Goal: Information Seeking & Learning: Learn about a topic

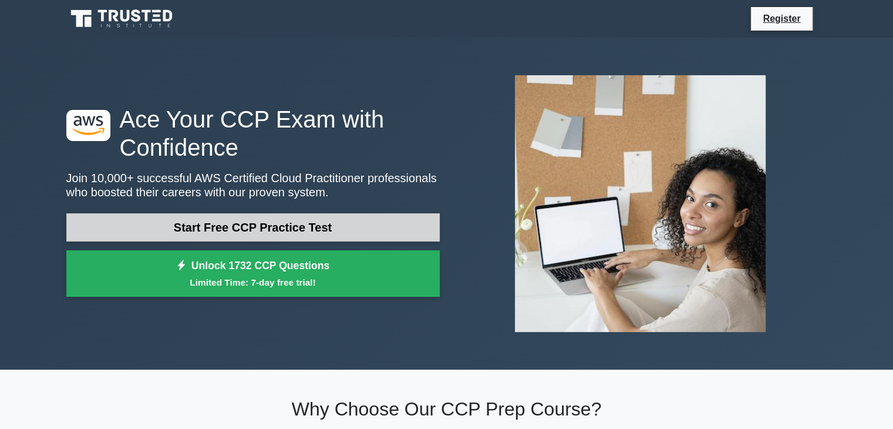
click at [223, 228] on link "Start Free CCP Practice Test" at bounding box center [253, 227] width 374 height 28
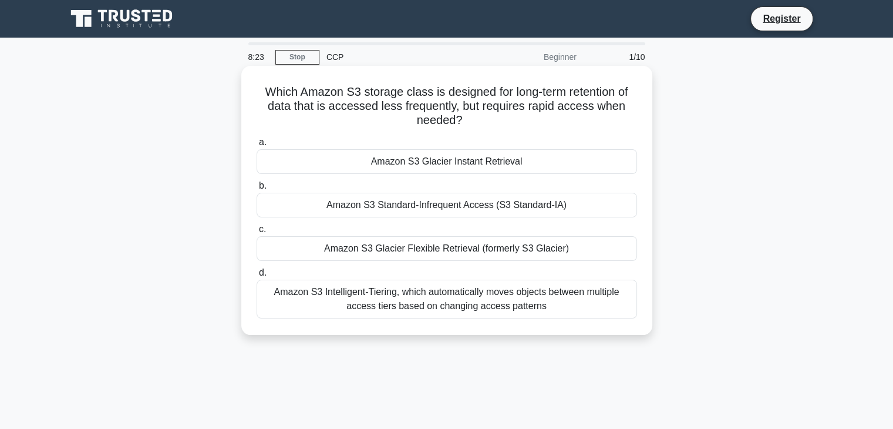
click at [369, 308] on div "Amazon S3 Intelligent-Tiering, which automatically moves objects between multip…" at bounding box center [447, 299] width 381 height 39
click at [257, 277] on input "d. Amazon S3 Intelligent-Tiering, which automatically moves objects between mul…" at bounding box center [257, 273] width 0 height 8
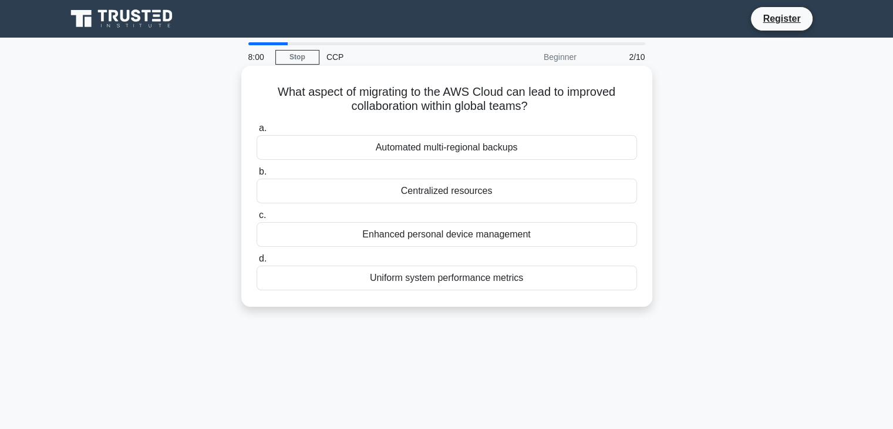
click at [393, 148] on div "Automated multi-regional backups" at bounding box center [447, 147] width 381 height 25
click at [257, 132] on input "a. Automated multi-regional backups" at bounding box center [257, 129] width 0 height 8
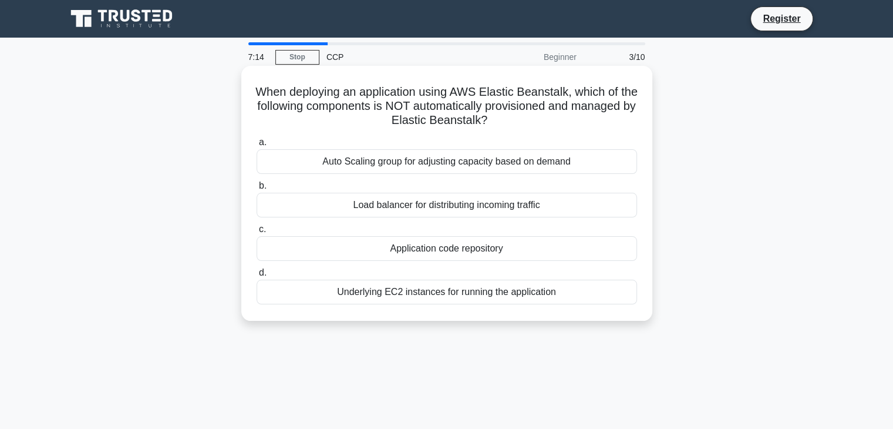
click at [435, 208] on div "Load balancer for distributing incoming traffic" at bounding box center [447, 205] width 381 height 25
click at [257, 190] on input "b. Load balancer for distributing incoming traffic" at bounding box center [257, 186] width 0 height 8
